Goal: Information Seeking & Learning: Learn about a topic

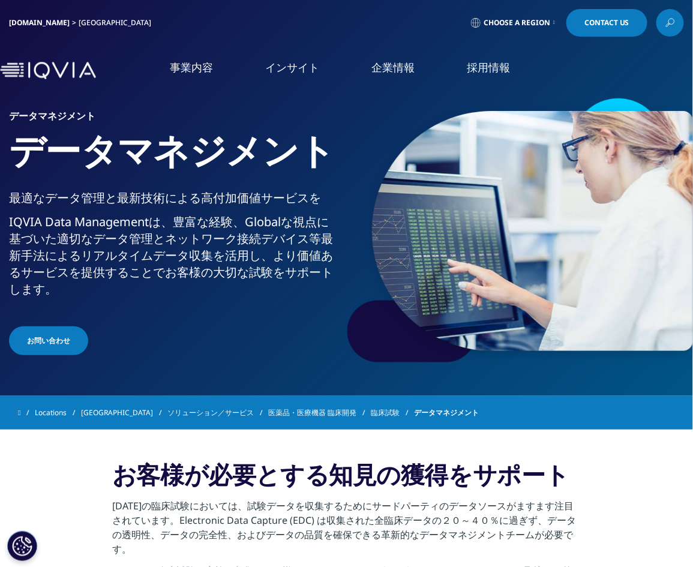
click at [222, 55] on nav "事業内容 事業内容 医薬品・医療機器 臨床開発 Clinical Development in [GEOGRAPHIC_DATA] CSO事業 CSO" at bounding box center [397, 70] width 592 height 57
click at [156, 31] on div "[DOMAIN_NAME] [GEOGRAPHIC_DATA] Choose a Region Contact Us" at bounding box center [346, 23] width 675 height 28
click at [669, 25] on icon at bounding box center [670, 23] width 10 height 16
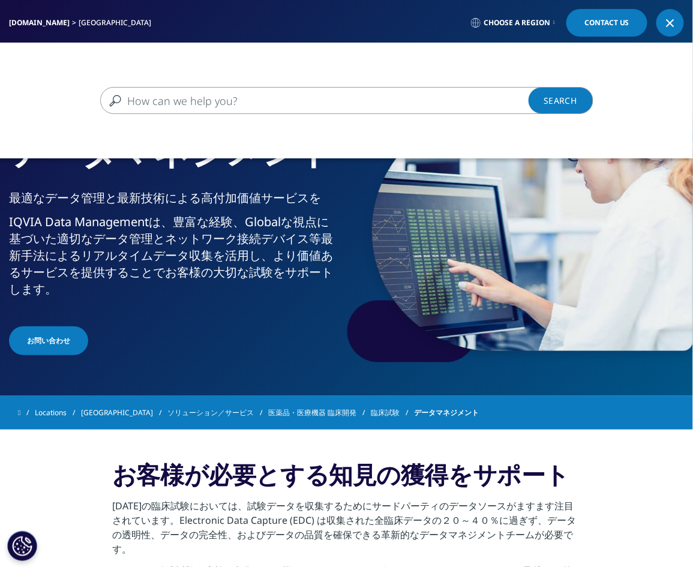
click at [340, 103] on input "検索する" at bounding box center [329, 100] width 458 height 27
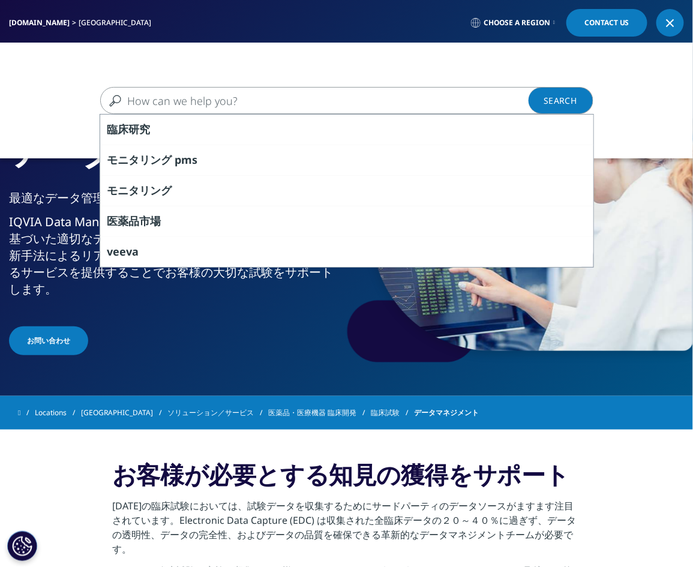
paste input "統計解析"
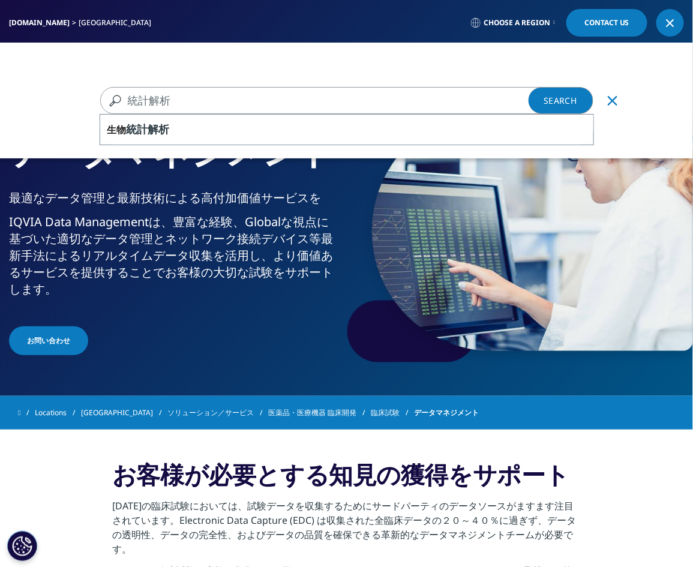
type input "統計解析"
click at [562, 104] on link "Search Loading" at bounding box center [561, 100] width 65 height 27
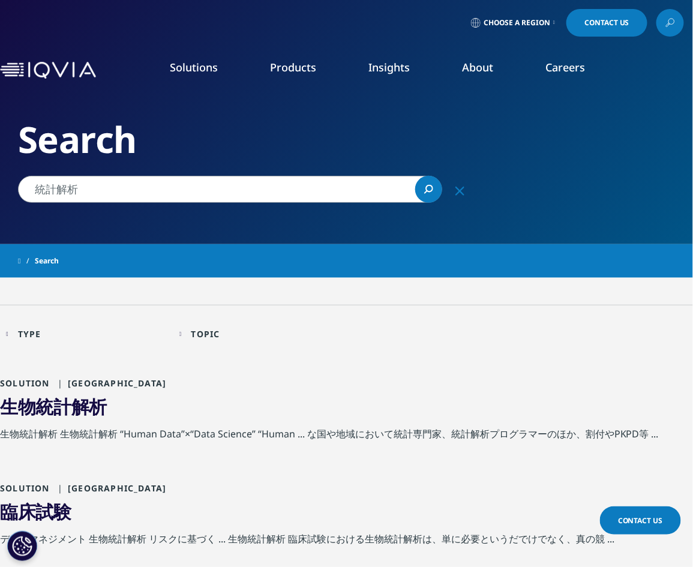
click at [69, 411] on span "計" at bounding box center [62, 406] width 18 height 25
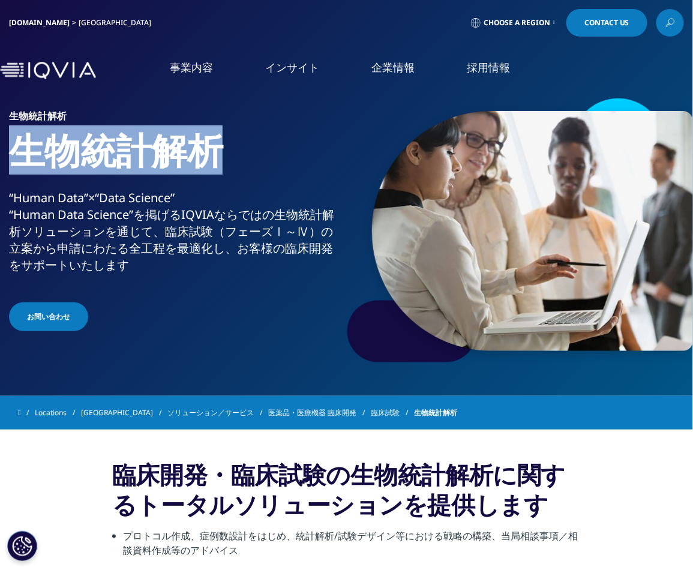
drag, startPoint x: 13, startPoint y: 157, endPoint x: 252, endPoint y: 163, distance: 239.5
click at [252, 163] on h1 "生物統計解析" at bounding box center [174, 159] width 330 height 62
copy h1 "生物統計解析"
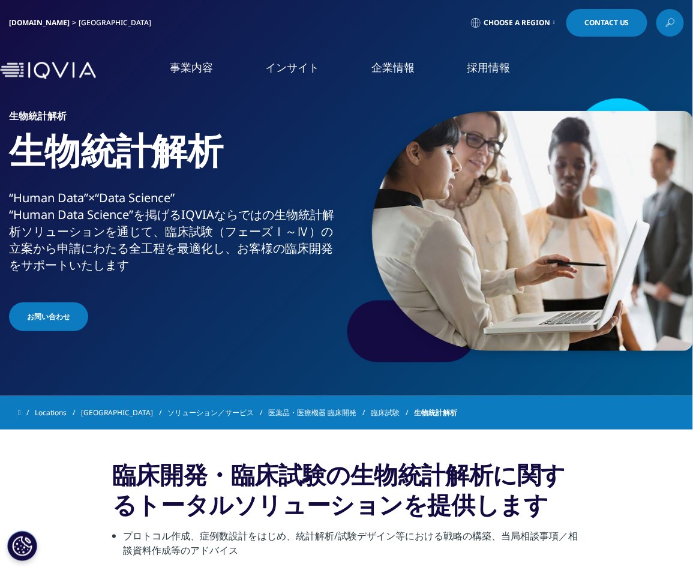
click at [186, 25] on div "[DOMAIN_NAME] [GEOGRAPHIC_DATA] Choose a Region Contact Us" at bounding box center [346, 23] width 675 height 28
click at [208, 320] on div "お問い合わせ" at bounding box center [174, 317] width 330 height 31
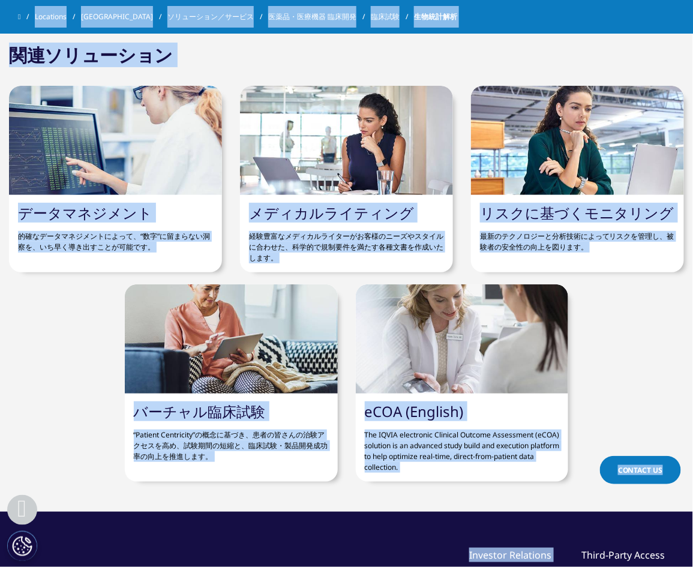
scroll to position [1893, 0]
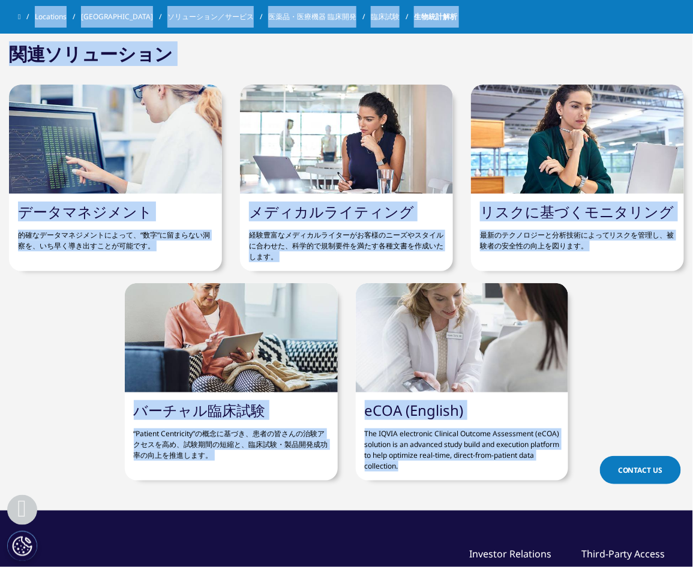
drag, startPoint x: 16, startPoint y: 157, endPoint x: 551, endPoint y: 448, distance: 609.3
copy div "生物統計解析 “Human Data”×“Data Science” “Human Data Science”を掲げるIQVIAならではの生物統計解析ソリュー…"
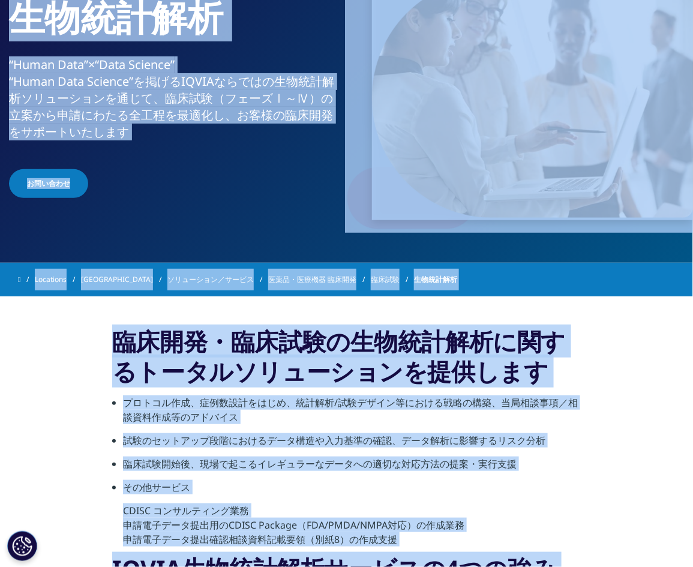
scroll to position [136, 0]
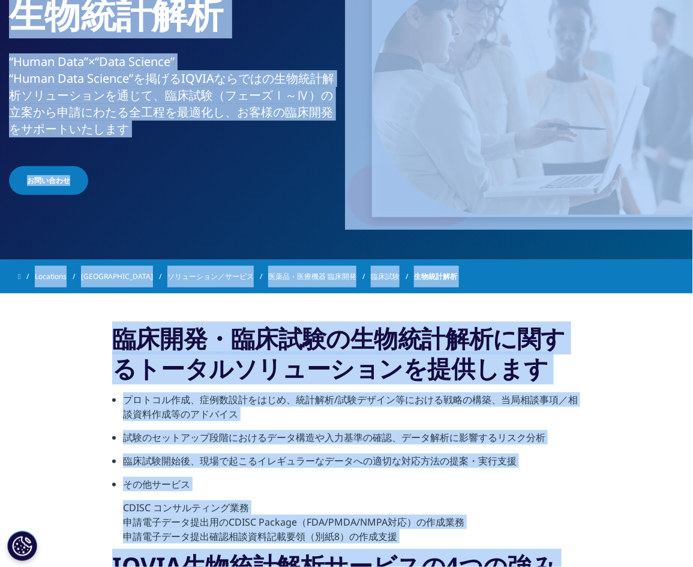
click at [50, 398] on section "臨床開発・臨床試験の生物統計解析に関するトータルソリューションを提供します プロトコル作成、症例数設計をはじめ、統計解析/試験デザイン等における戦略の構築、当…" at bounding box center [346, 557] width 693 height 528
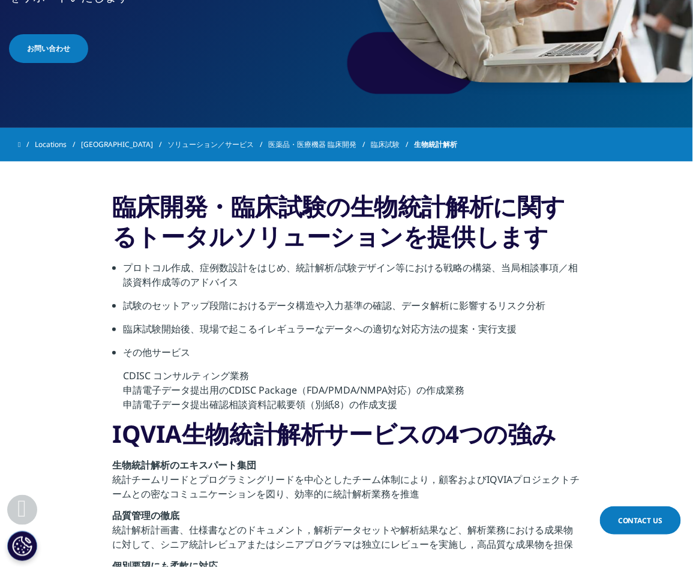
scroll to position [330, 0]
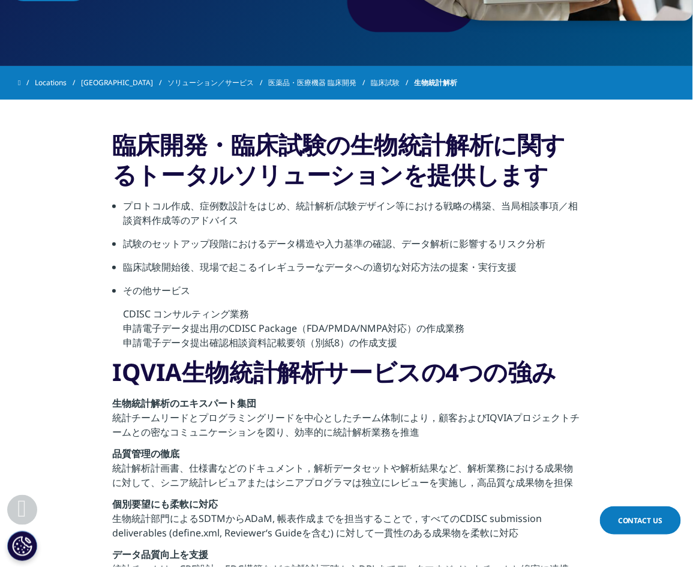
click at [62, 185] on section "臨床開発・臨床試験の生物統計解析に関するトータルソリューションを提供します プロトコル作成、症例数設計をはじめ、統計解析/試験デザイン等における戦略の構築、当…" at bounding box center [346, 364] width 693 height 528
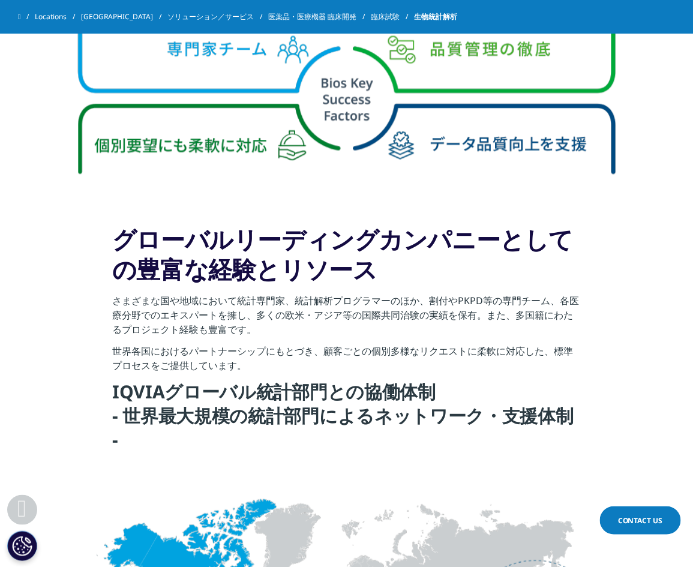
scroll to position [962, 0]
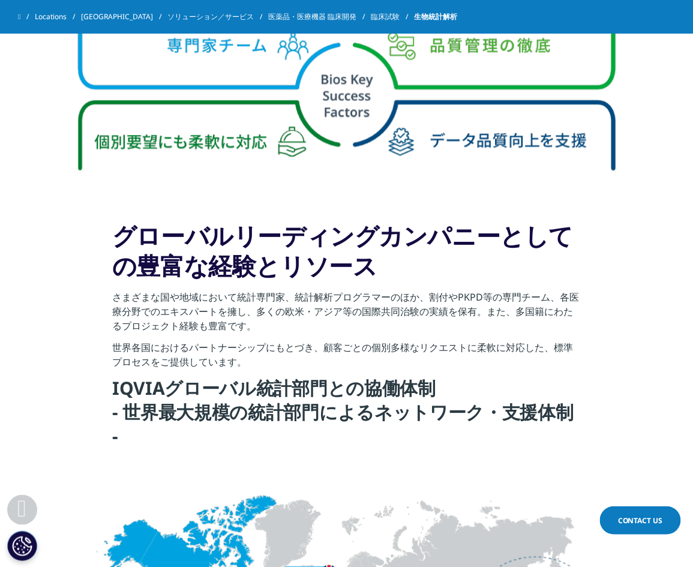
click at [46, 296] on section "グローバルリーディングカンパニーとしての豊富な経験とリソース さまざまな国や地域において統計専門家、統計解析プログラマーのほか、割付やPKPD等の専門チーム、…" at bounding box center [346, 339] width 693 height 296
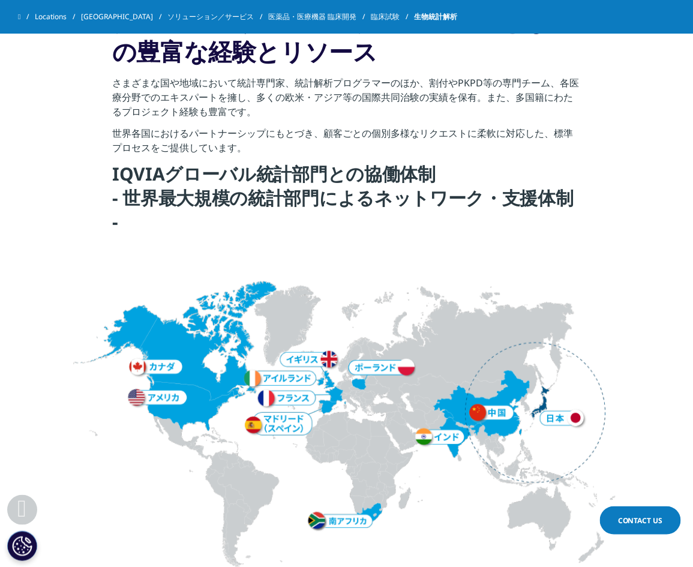
scroll to position [1196, 0]
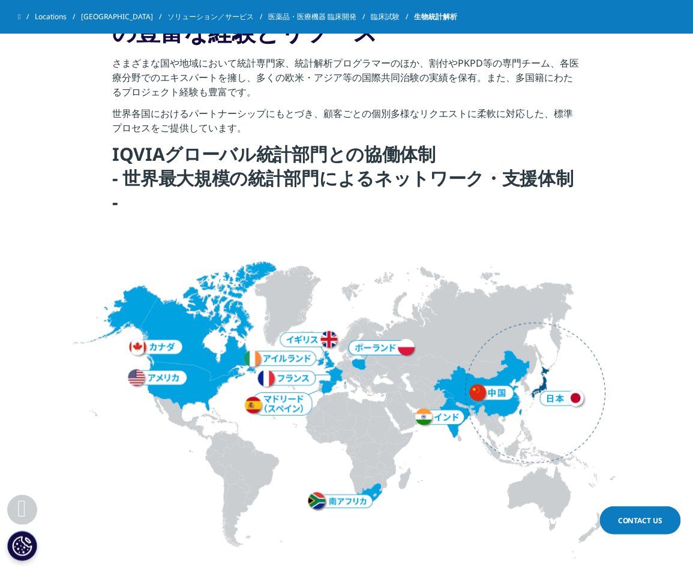
click at [115, 253] on img at bounding box center [347, 406] width 552 height 307
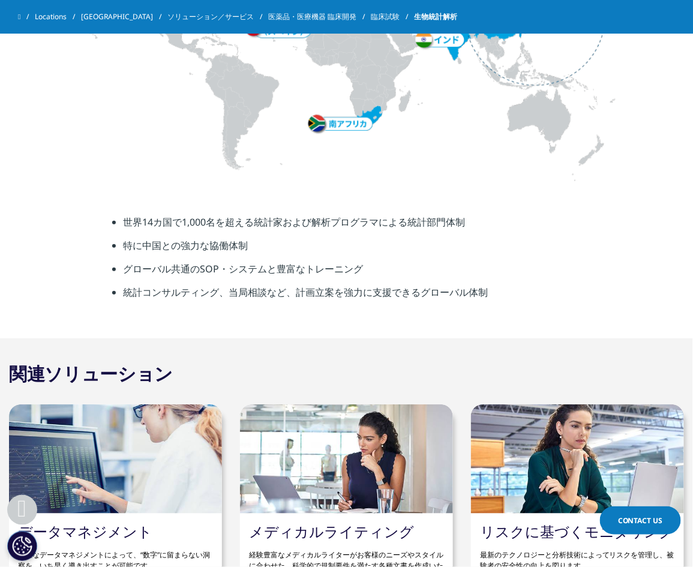
scroll to position [1611, 0]
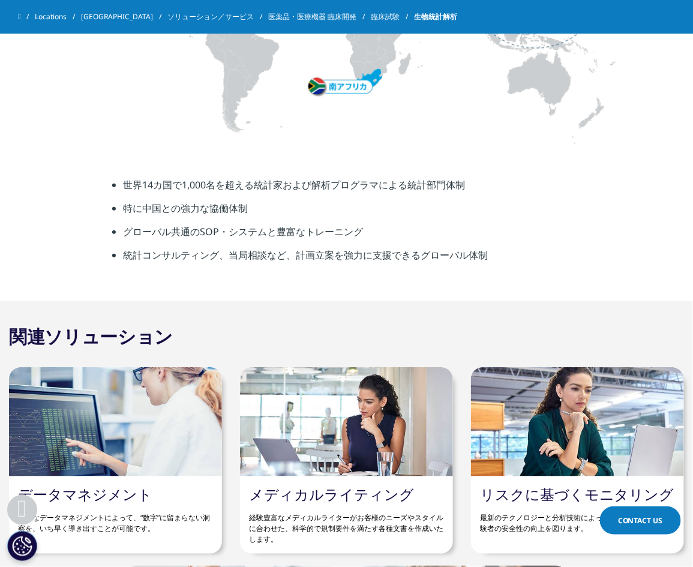
click at [56, 198] on section "世界14カ国で1,000名を超える統計家および解析プログラマによる統計部門体制 特に中国との強力な協働体制 グローバル共通のSOP・システムと豊富なトレーニン…" at bounding box center [346, 225] width 693 height 154
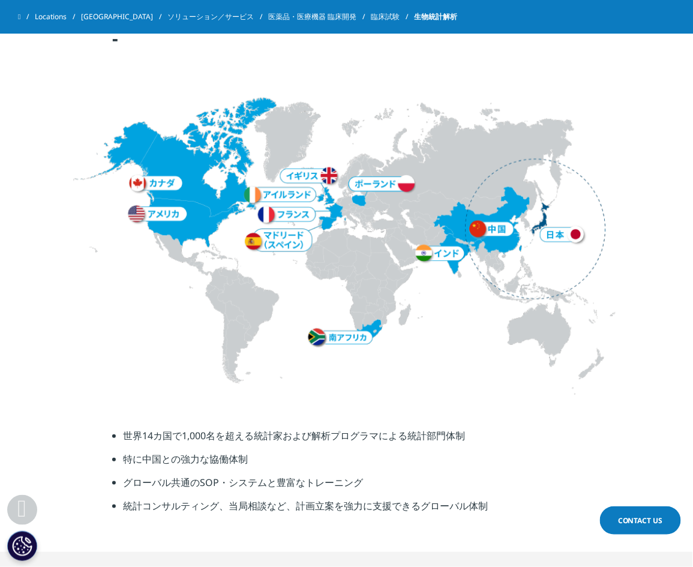
scroll to position [1320, 0]
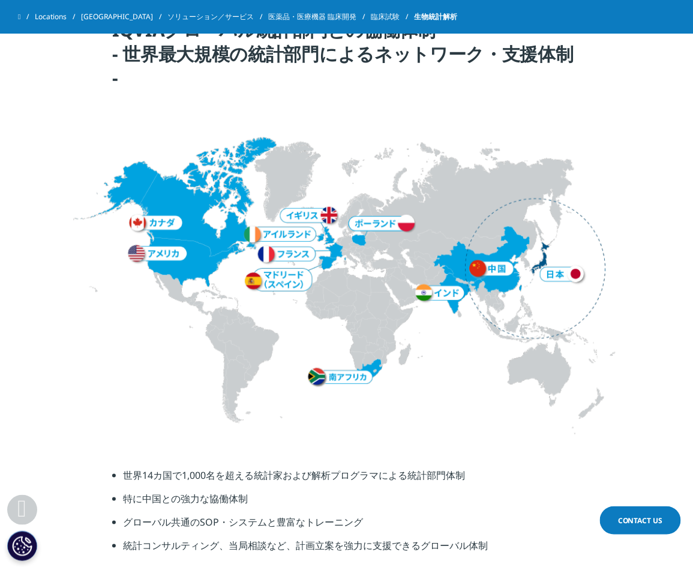
click at [44, 129] on div at bounding box center [346, 283] width 657 height 309
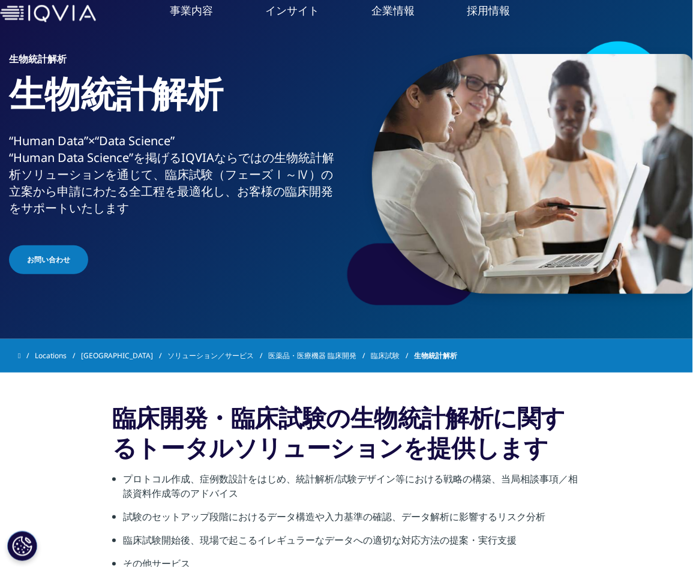
scroll to position [44, 0]
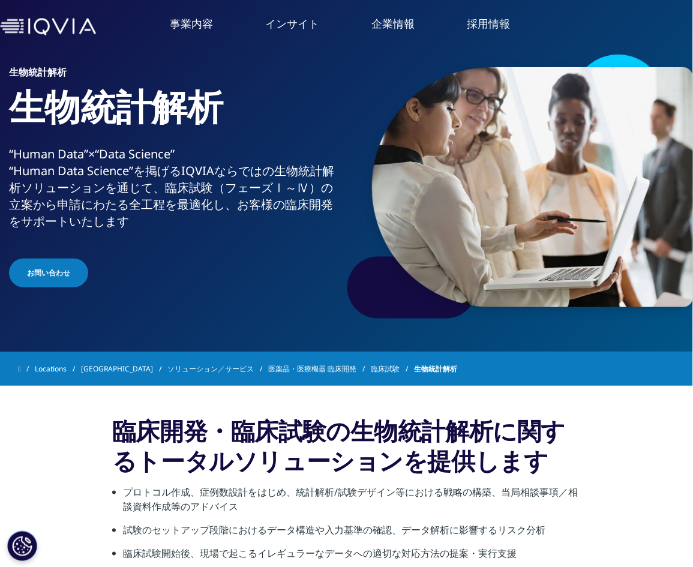
click at [172, 305] on div "生物統計解析 生物統計解析 “Human Data”×“Data Science” “Human Data Science”を掲げるIQVIAならではの生物統…" at bounding box center [346, 187] width 693 height 270
